Goal: Task Accomplishment & Management: Manage account settings

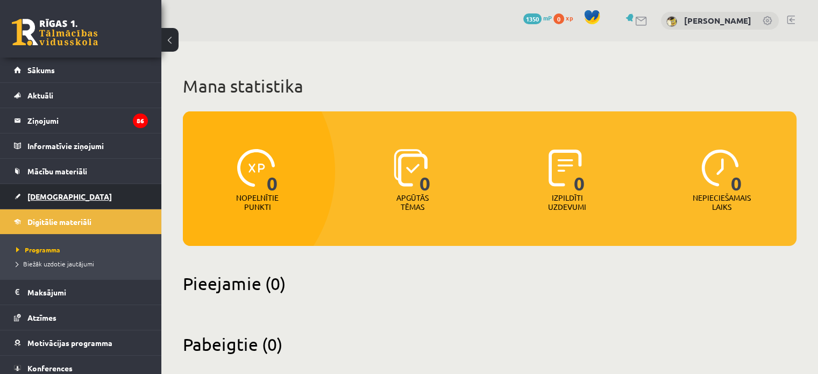
click at [63, 193] on link "[DEMOGRAPHIC_DATA]" at bounding box center [81, 196] width 134 height 25
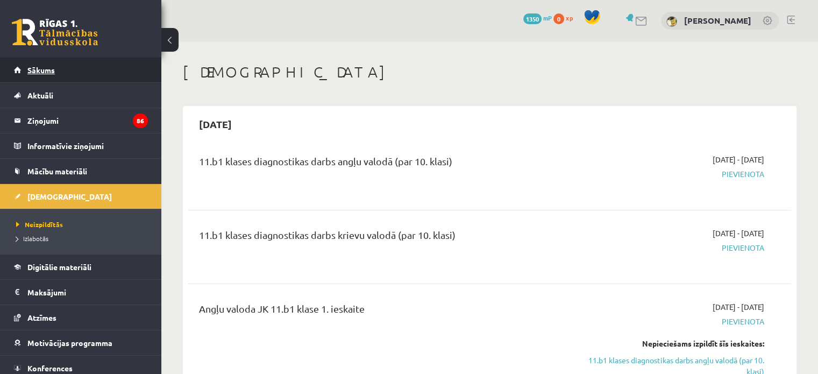
click at [57, 68] on link "Sākums" at bounding box center [81, 70] width 134 height 25
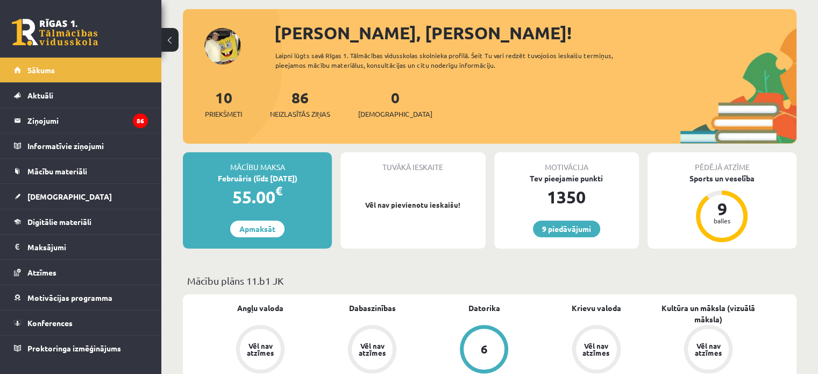
scroll to position [108, 0]
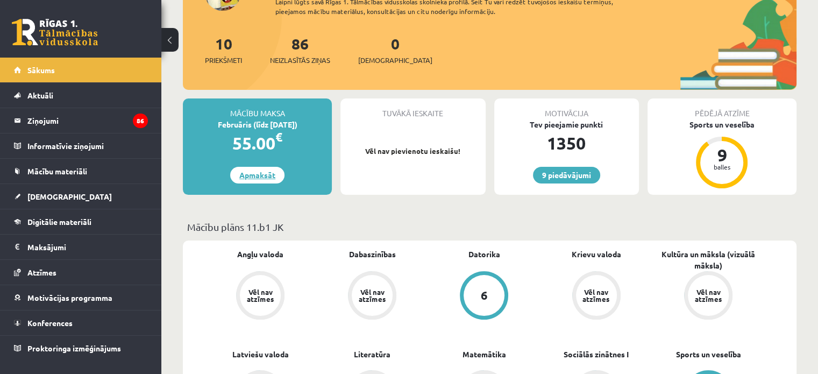
click at [254, 173] on link "Apmaksāt" at bounding box center [257, 175] width 54 height 17
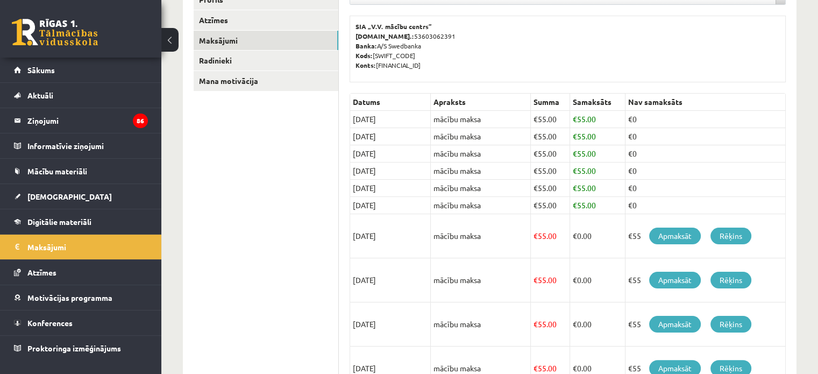
scroll to position [252, 0]
